Goal: Navigation & Orientation: Find specific page/section

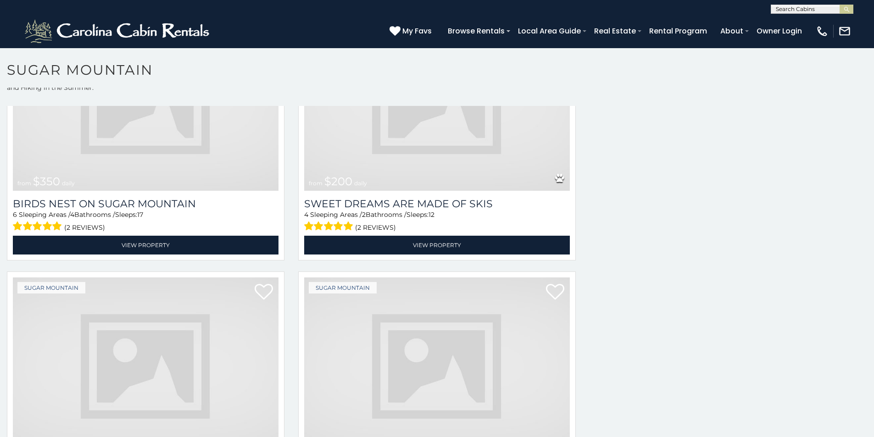
scroll to position [288, 0]
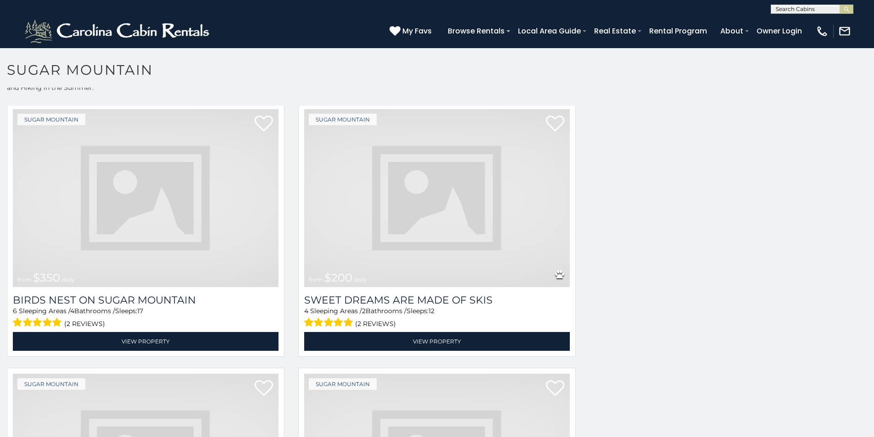
click at [230, 253] on img at bounding box center [146, 198] width 266 height 178
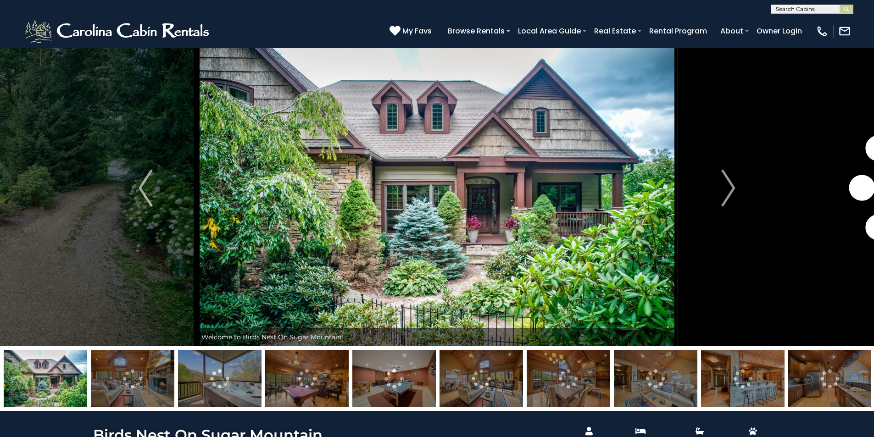
scroll to position [37, 0]
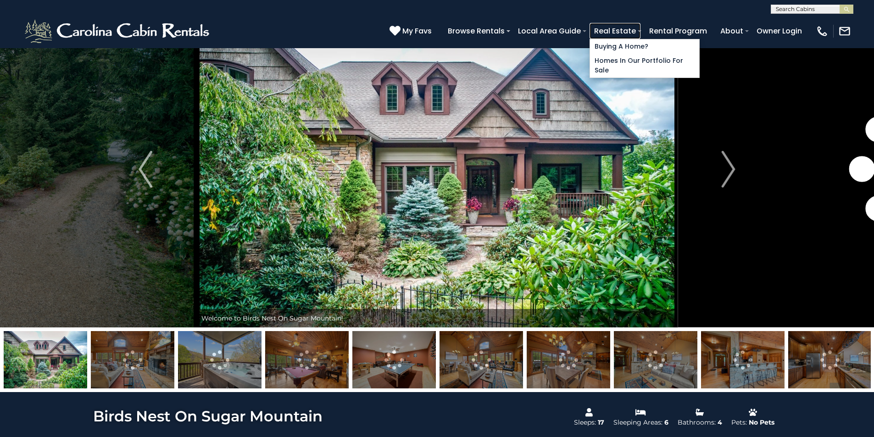
click at [640, 34] on link "Real Estate" at bounding box center [614, 31] width 51 height 16
